Goal: Task Accomplishment & Management: Manage account settings

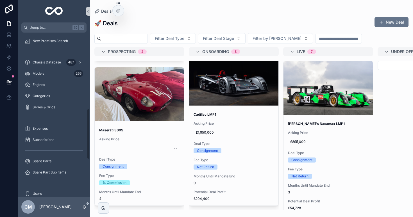
scroll to position [270, 0]
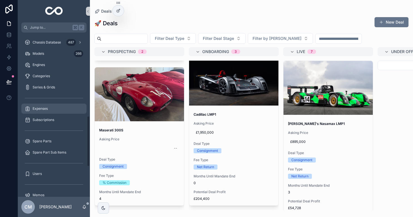
click at [43, 108] on span "Expenses" at bounding box center [40, 108] width 15 height 4
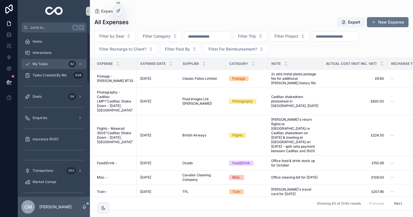
click at [48, 62] on div "My Tasks 62" at bounding box center [54, 64] width 58 height 9
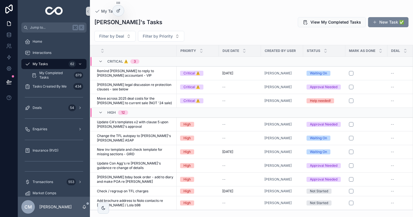
click at [393, 24] on button "New Task ✅" at bounding box center [388, 22] width 40 height 10
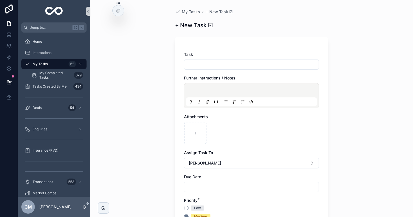
click at [227, 66] on input "scrollable content" at bounding box center [251, 65] width 134 height 8
type input "**********"
click at [216, 85] on div "scrollable content" at bounding box center [251, 95] width 135 height 25
click at [216, 89] on p "scrollable content" at bounding box center [252, 91] width 131 height 6
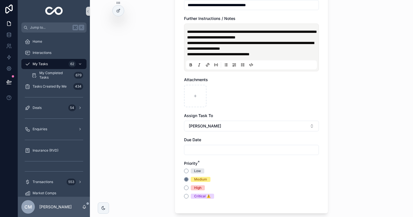
scroll to position [61, 0]
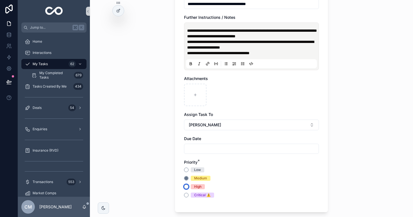
click at [186, 189] on button "High" at bounding box center [186, 187] width 4 height 4
click at [185, 181] on button "Medium" at bounding box center [186, 178] width 4 height 4
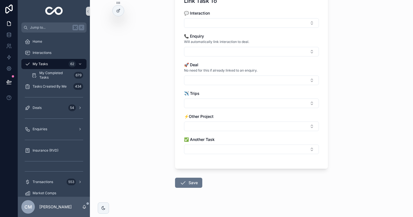
scroll to position [307, 0]
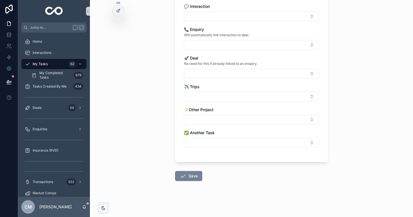
click at [185, 177] on icon "scrollable content" at bounding box center [183, 176] width 7 height 7
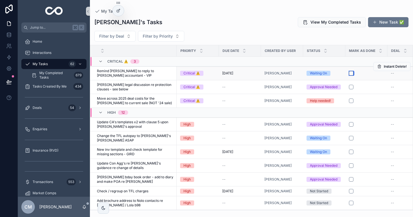
click at [351, 72] on button "scrollable content" at bounding box center [351, 73] width 4 height 4
